Goal: Browse casually

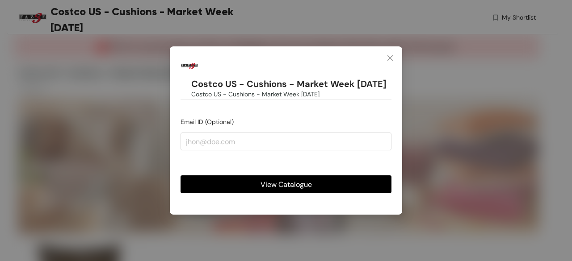
click at [389, 55] on icon "close" at bounding box center [390, 58] width 7 height 7
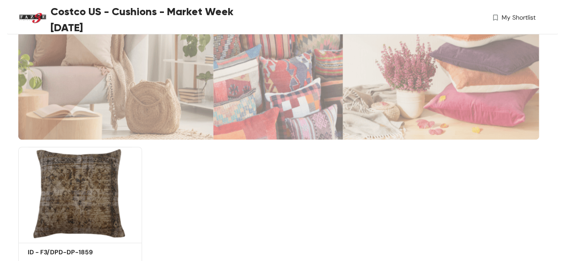
scroll to position [131, 0]
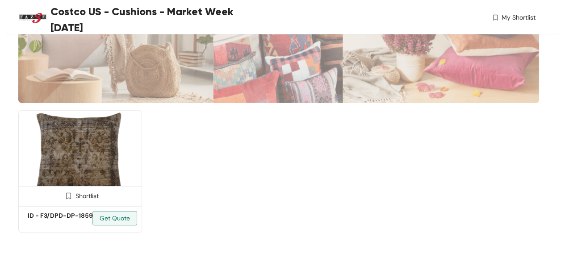
click at [125, 160] on img at bounding box center [80, 156] width 124 height 93
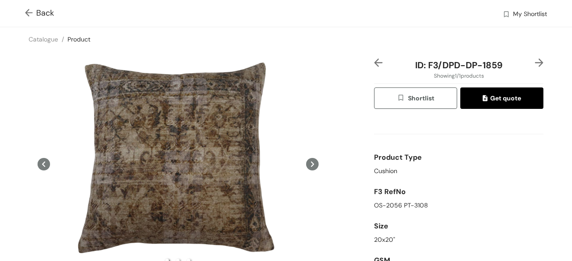
scroll to position [36, 0]
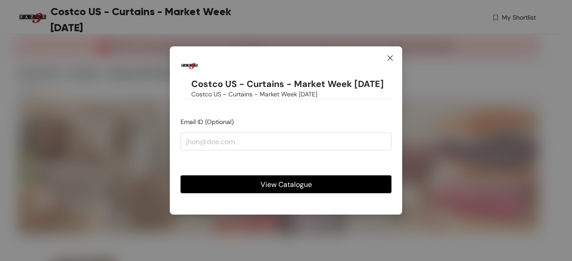
click at [389, 58] on icon "close" at bounding box center [390, 58] width 7 height 7
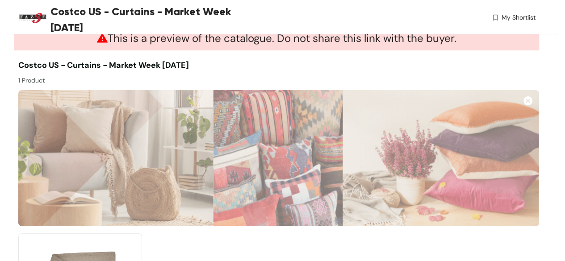
scroll to position [131, 0]
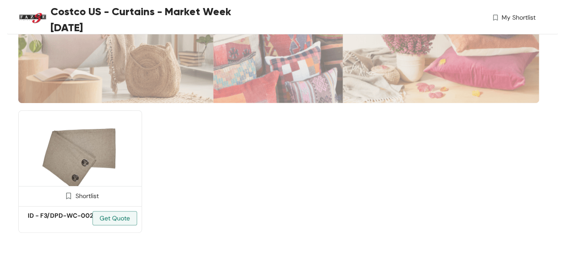
click at [83, 155] on img at bounding box center [80, 156] width 124 height 93
